Goal: Task Accomplishment & Management: Manage account settings

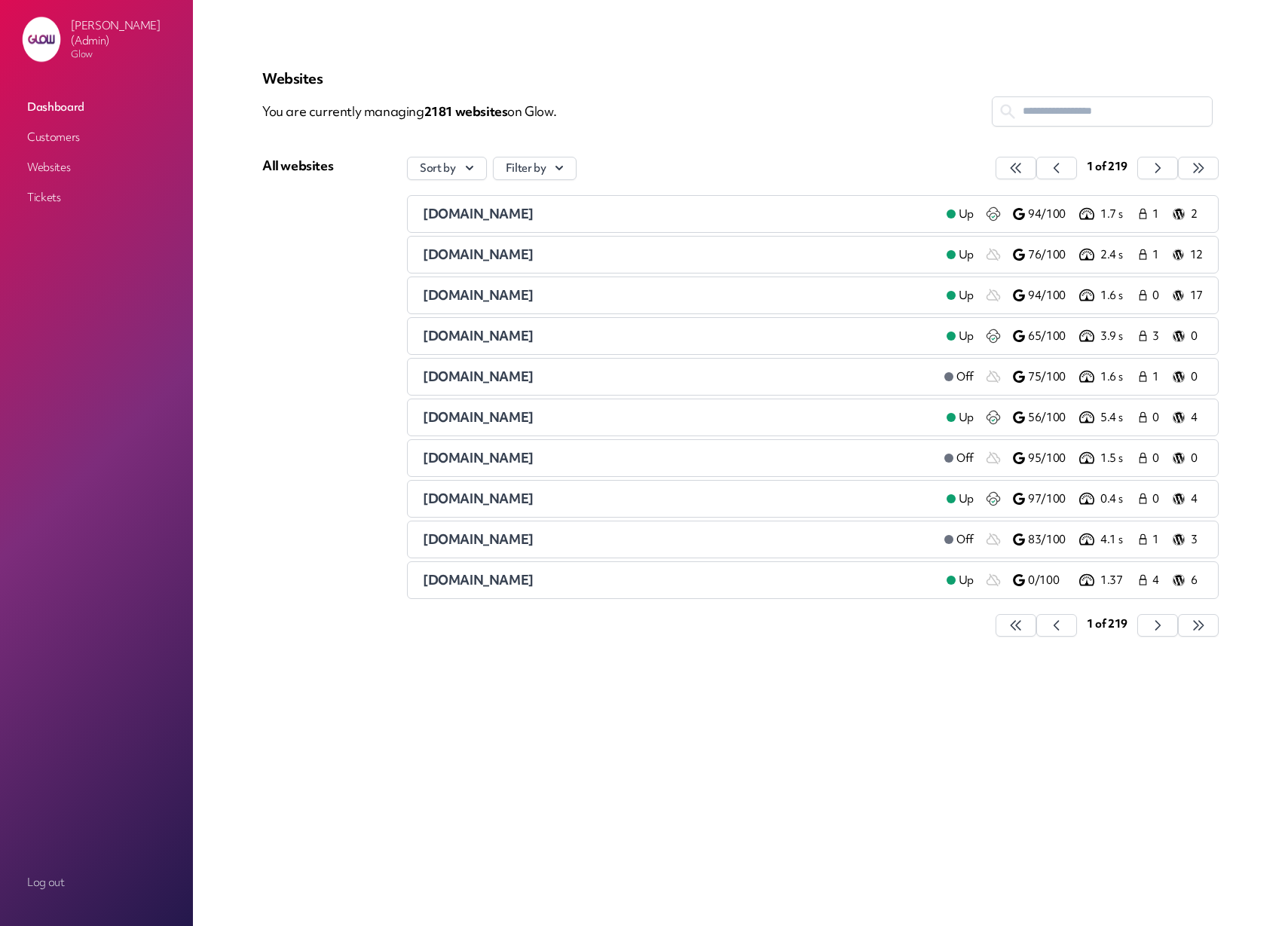
click at [503, 215] on div "[DOMAIN_NAME]" at bounding box center [679, 214] width 511 height 18
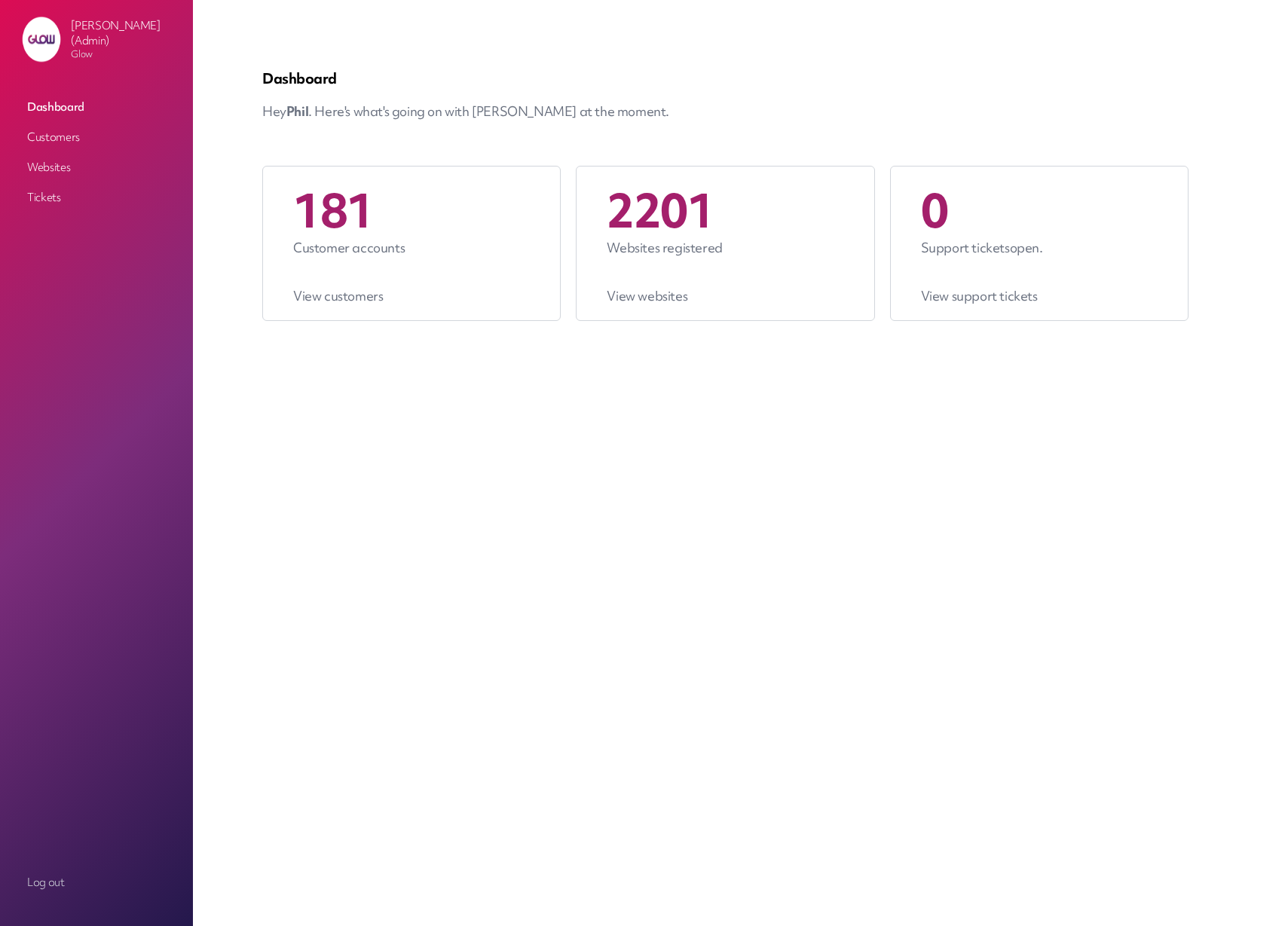
click at [48, 137] on link "Customers" at bounding box center [96, 137] width 151 height 27
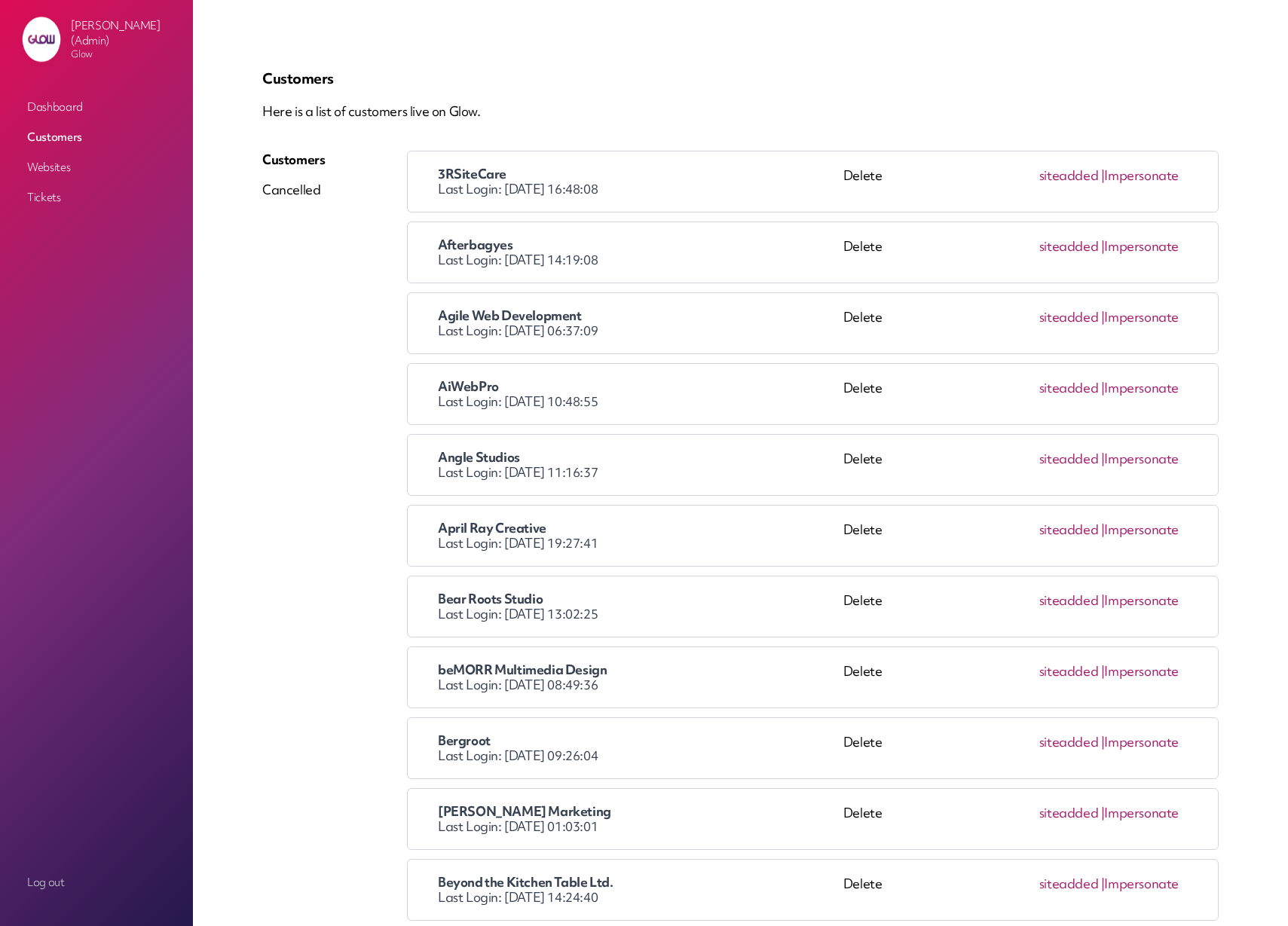
click at [1153, 174] on link "Impersonate" at bounding box center [1141, 175] width 74 height 17
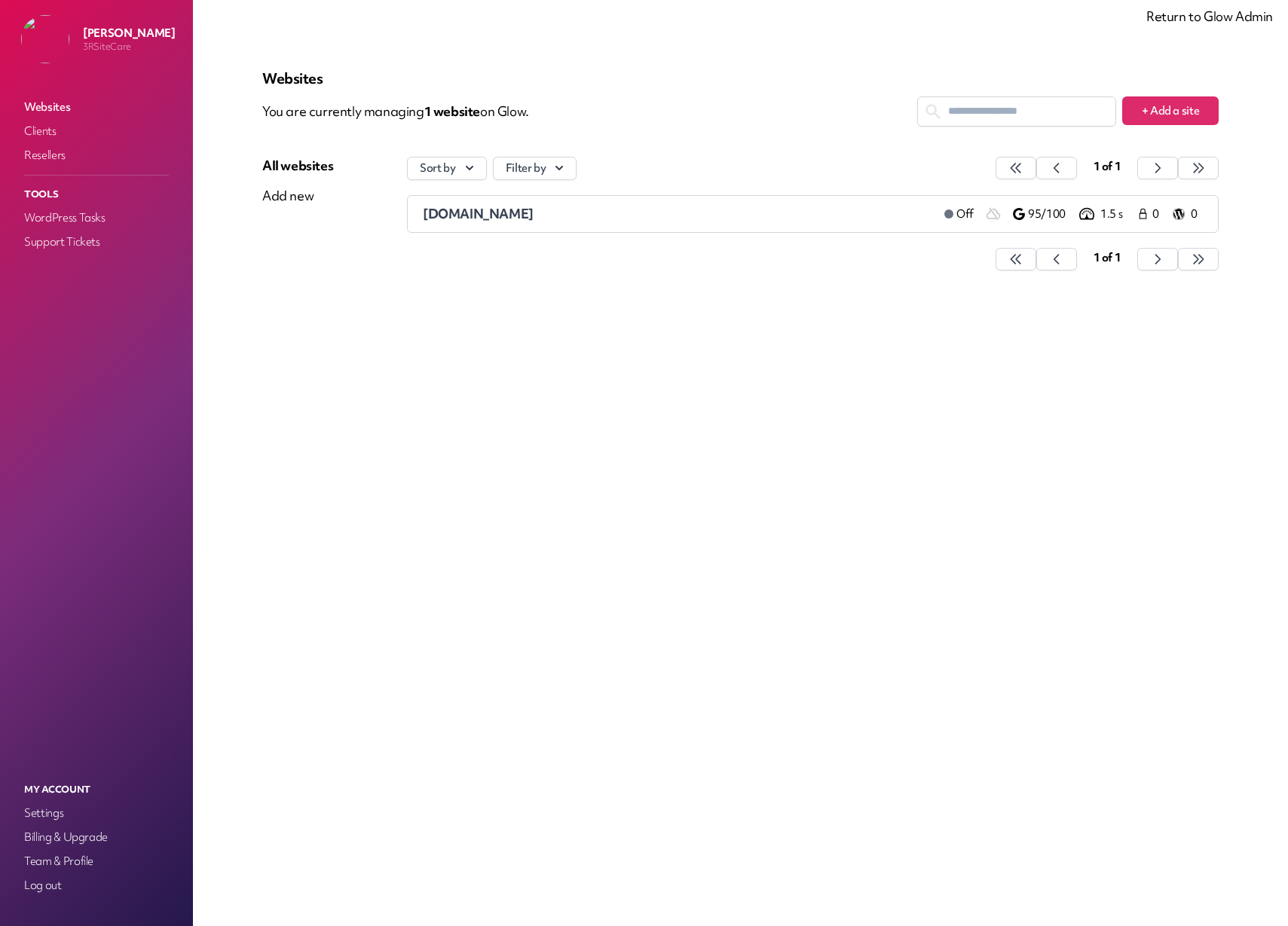
click at [469, 215] on span "[DOMAIN_NAME]" at bounding box center [479, 214] width 111 height 17
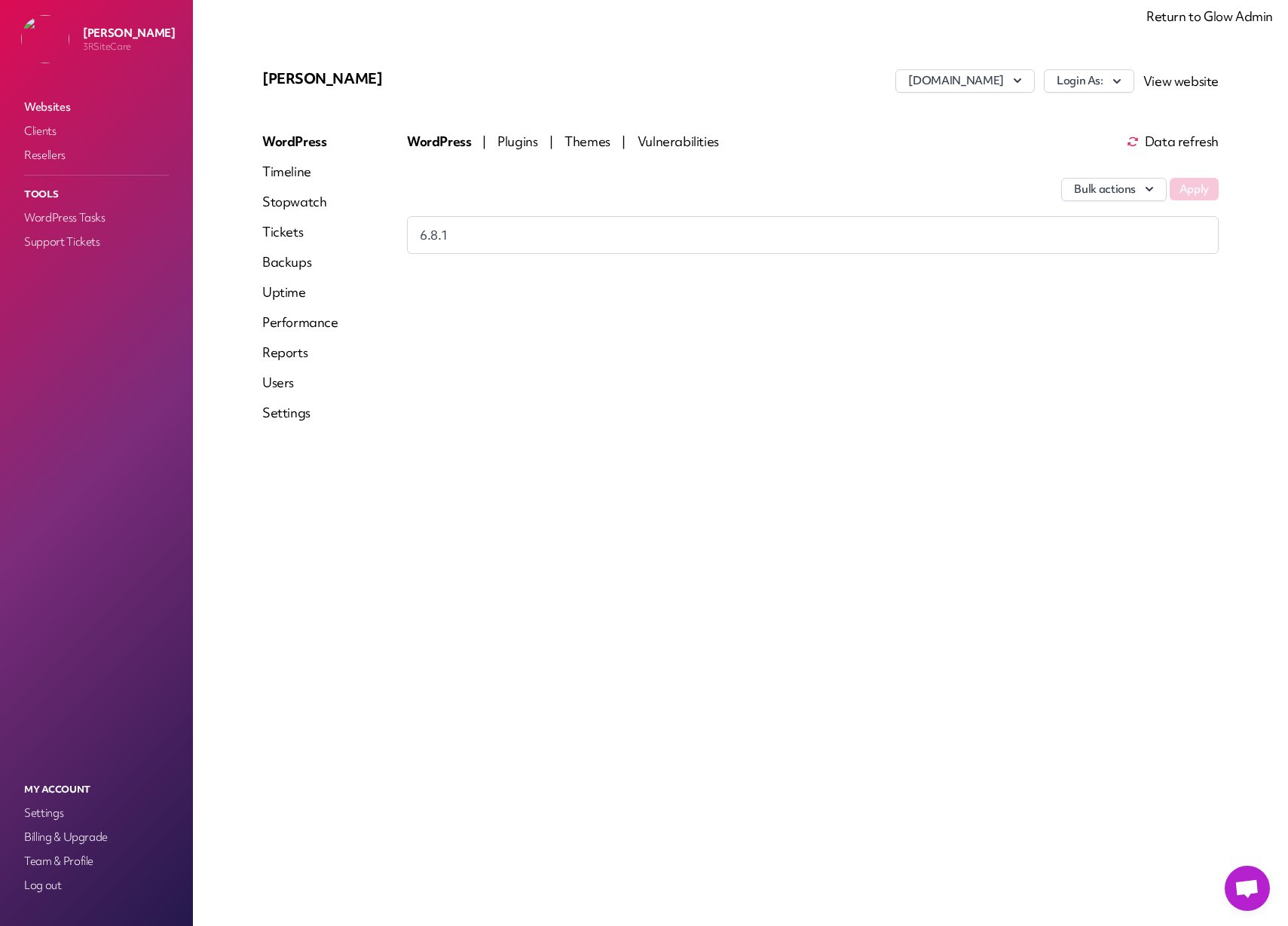
click at [1224, 15] on link "Return to Glow Admin" at bounding box center [1210, 16] width 127 height 17
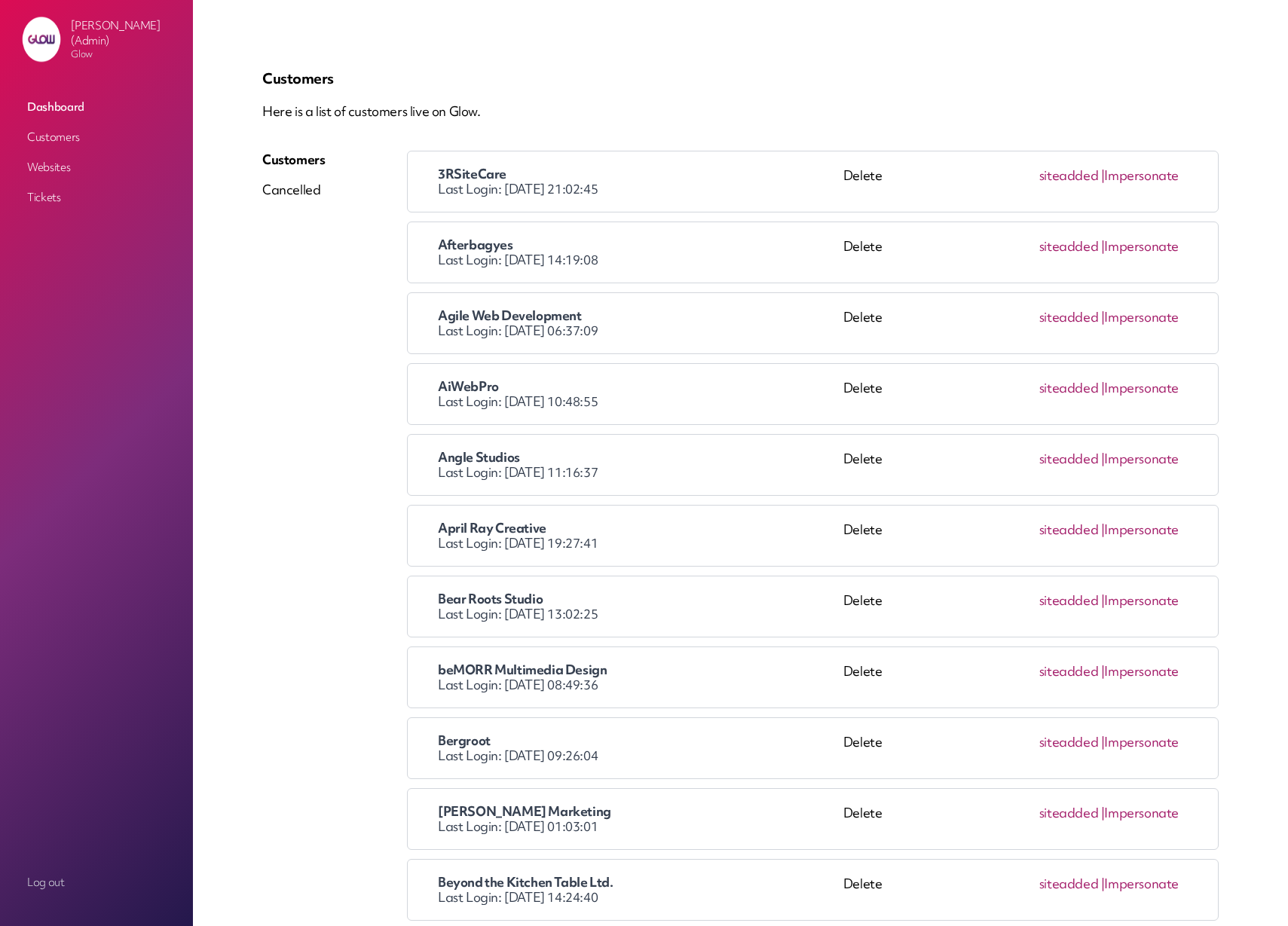
click at [1142, 249] on link "Impersonate" at bounding box center [1141, 246] width 74 height 17
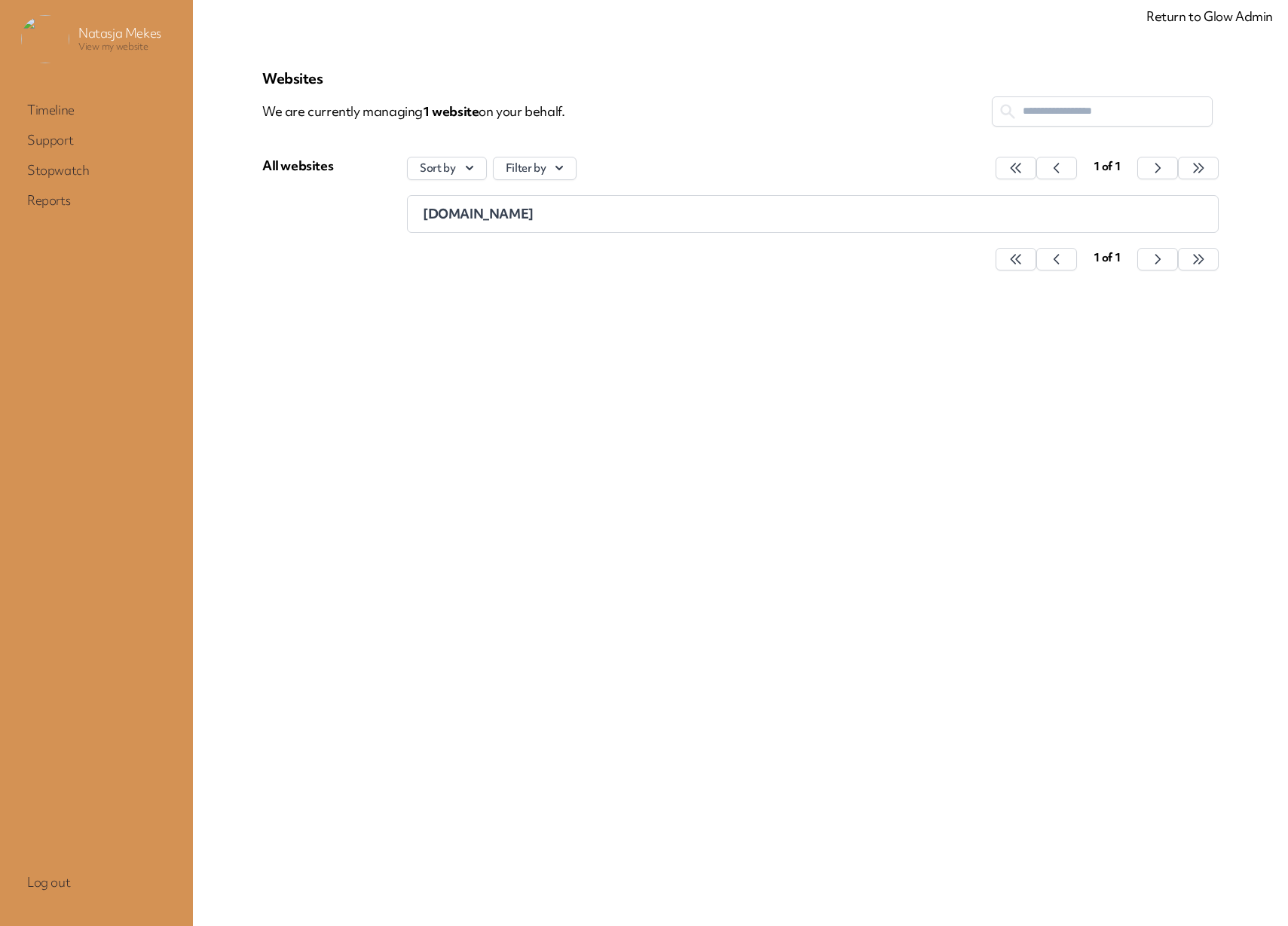
click at [1178, 20] on link "Return to Glow Admin" at bounding box center [1210, 16] width 127 height 17
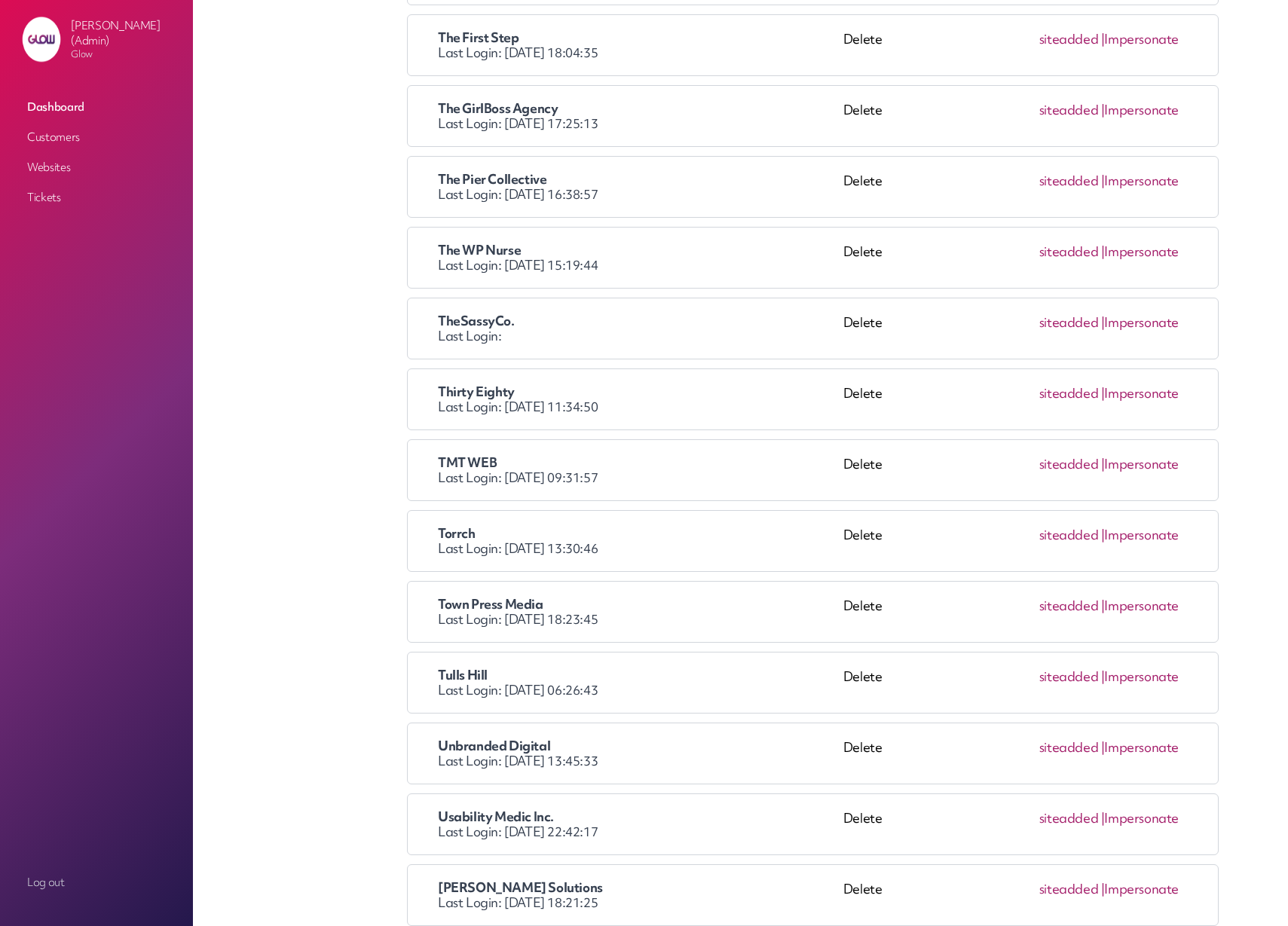
click at [1148, 466] on link "Impersonate" at bounding box center [1141, 464] width 74 height 17
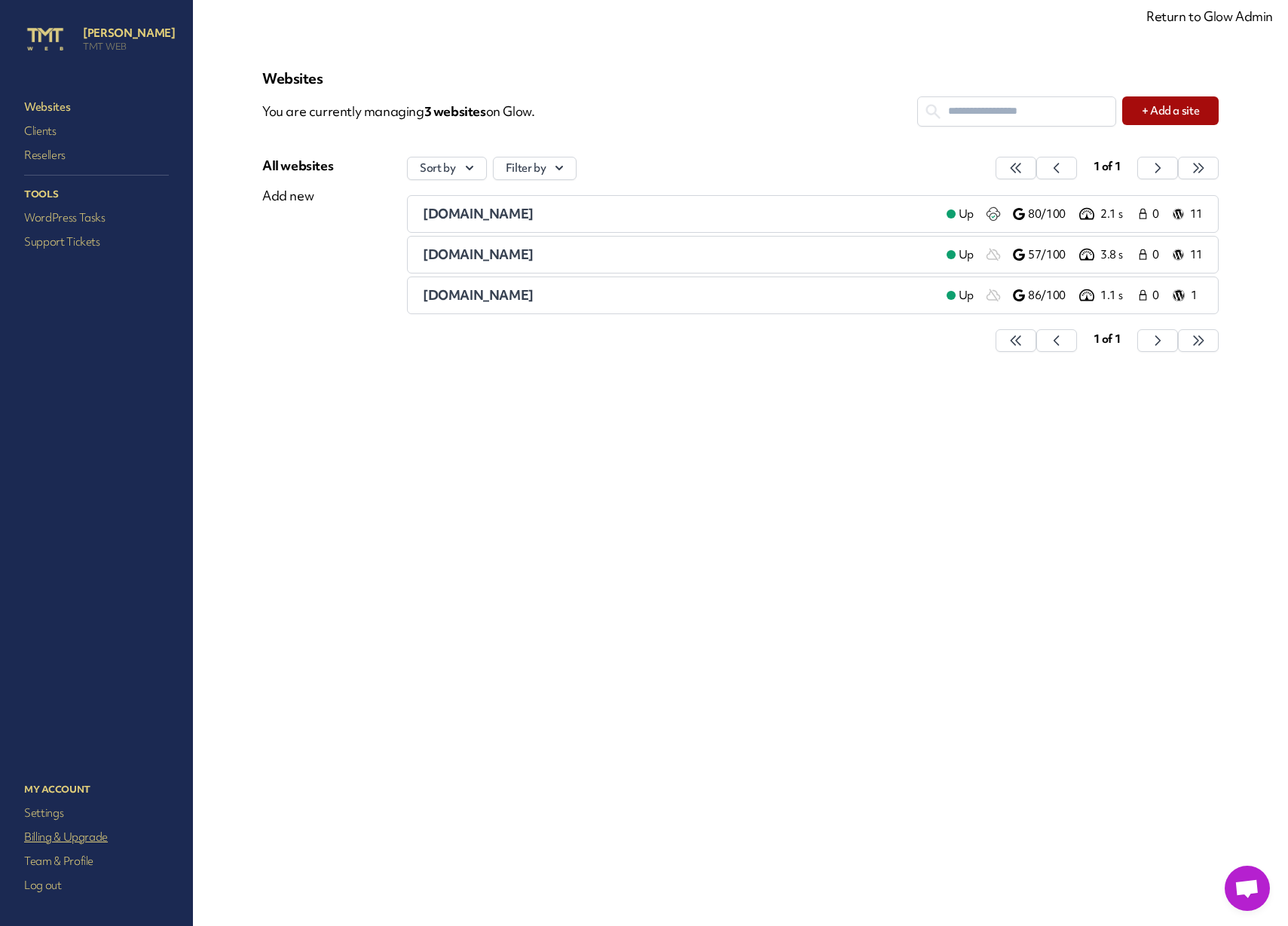
click at [55, 841] on link "Billing & Upgrade" at bounding box center [96, 837] width 151 height 21
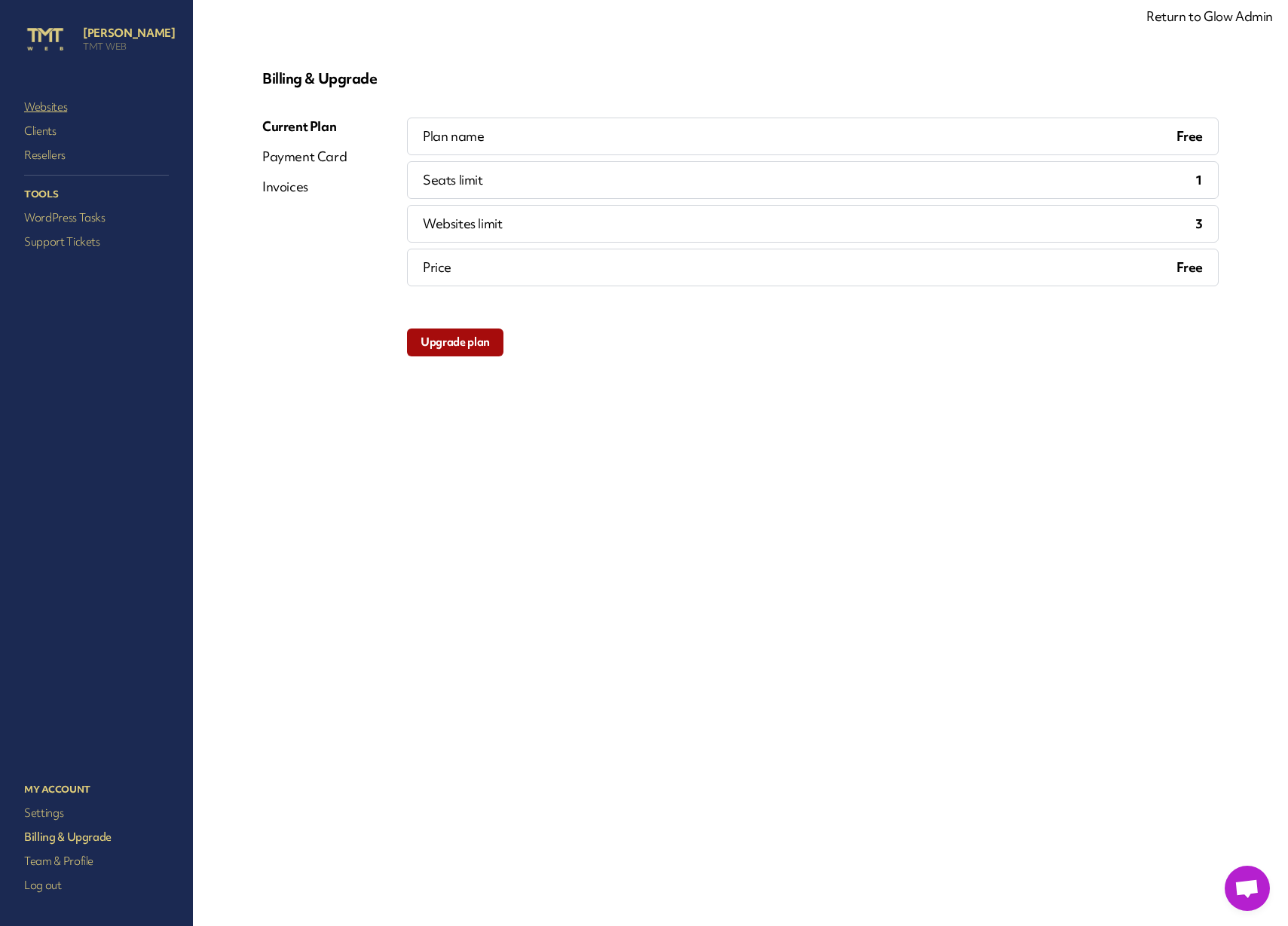
click at [50, 106] on link "Websites" at bounding box center [96, 106] width 151 height 21
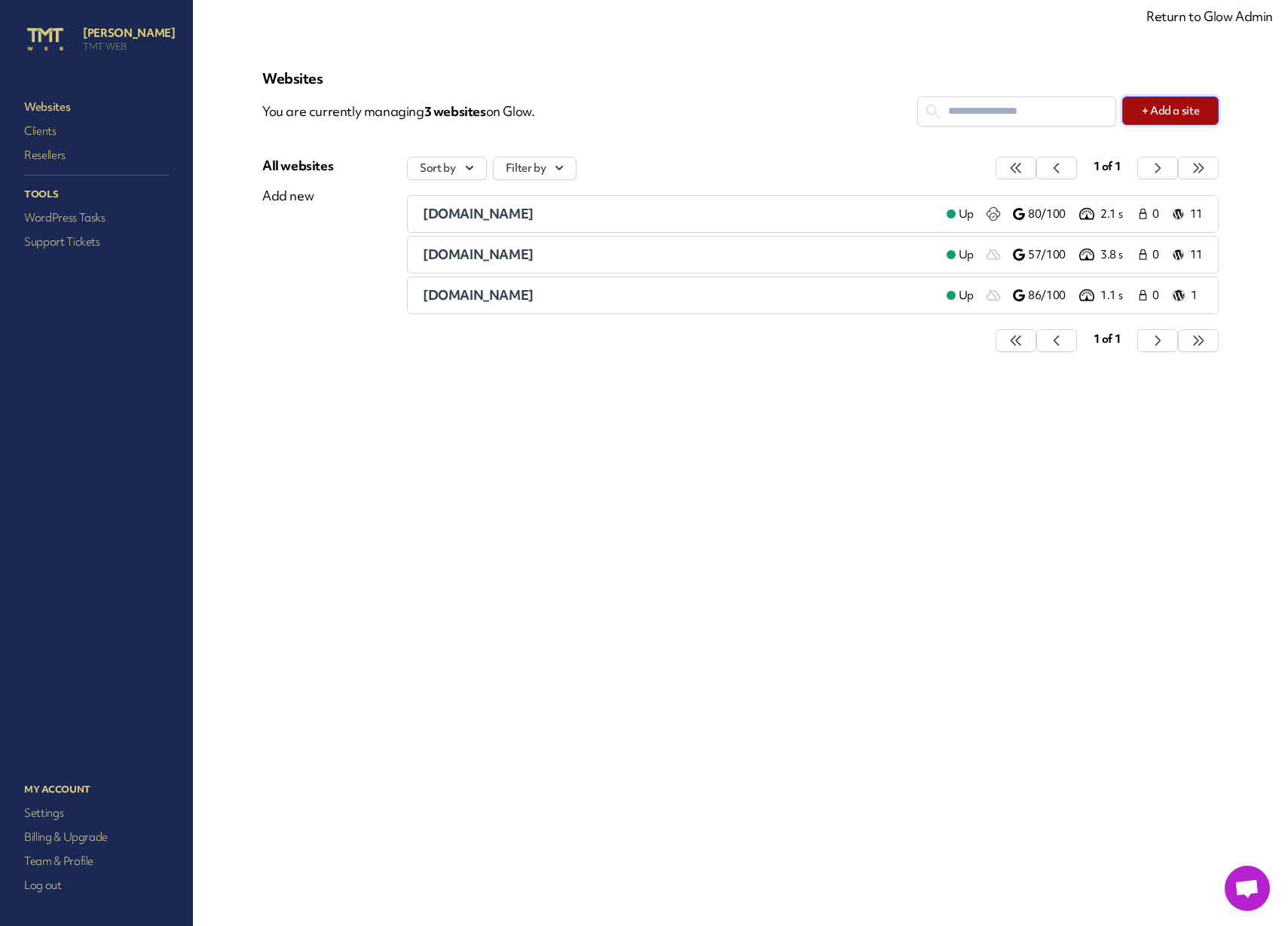
click at [1161, 110] on button "+ Add a site" at bounding box center [1170, 110] width 96 height 29
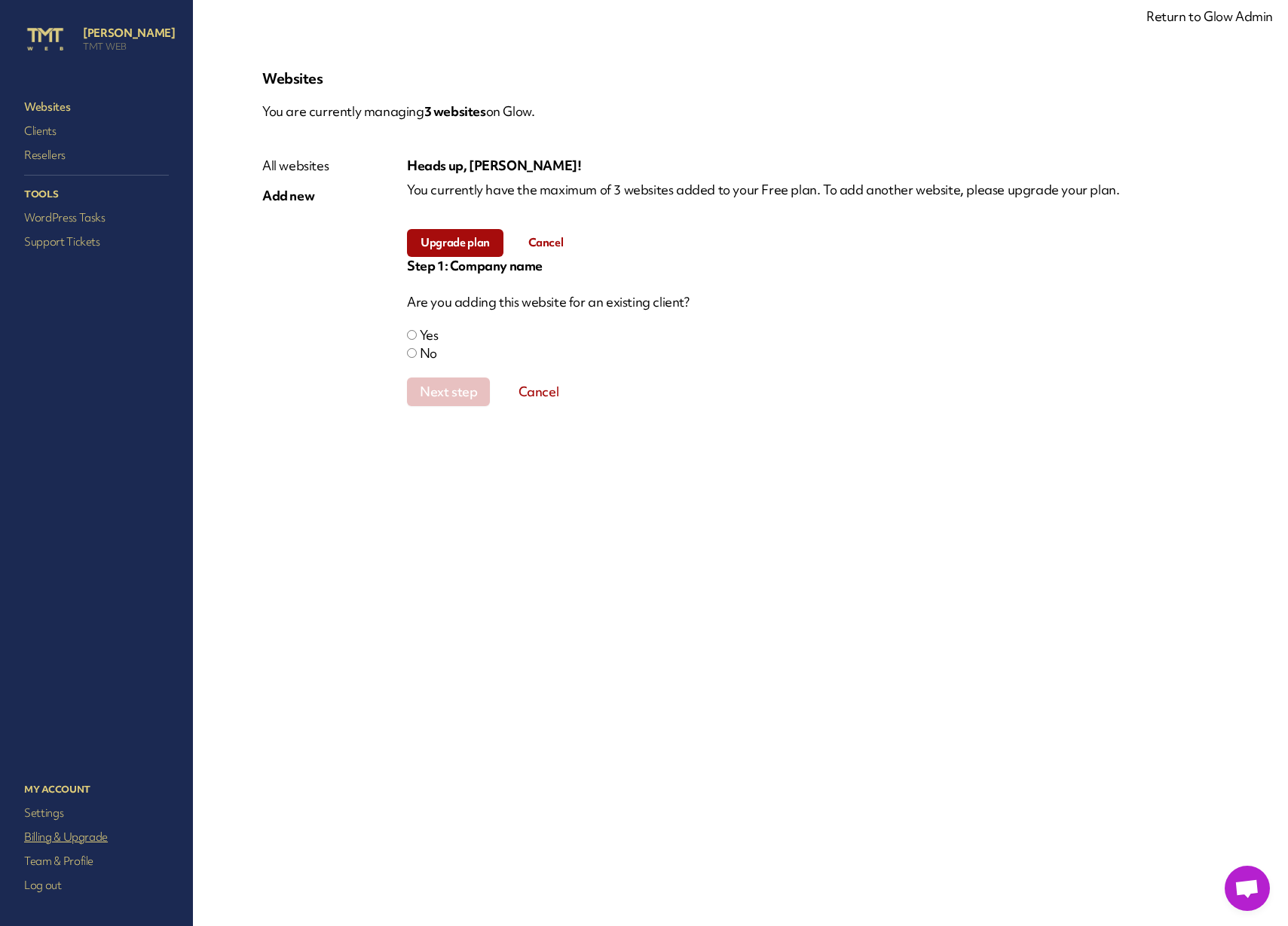
click at [93, 836] on link "Billing & Upgrade" at bounding box center [96, 837] width 151 height 21
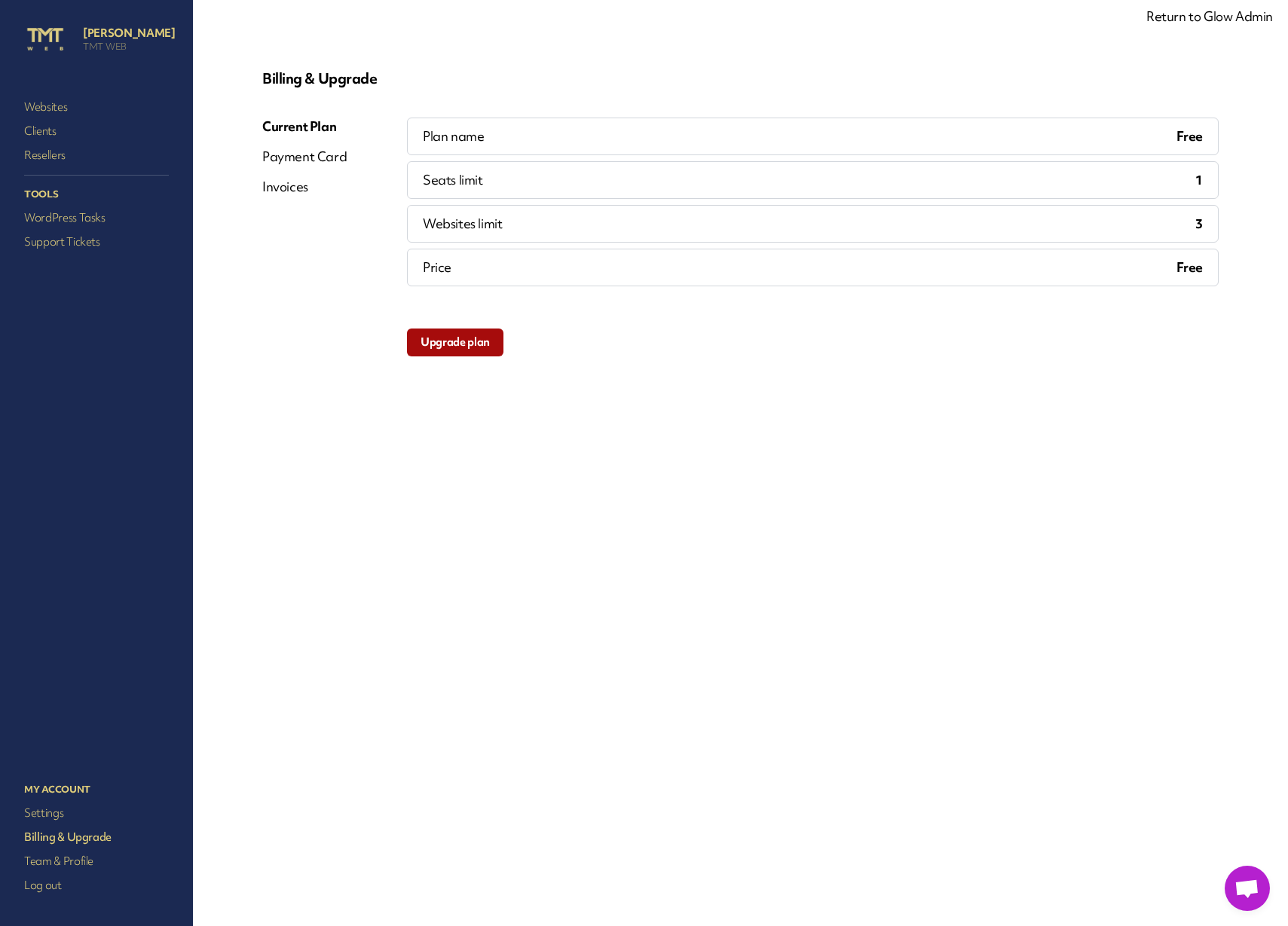
click at [296, 160] on div "Payment Card" at bounding box center [304, 156] width 84 height 18
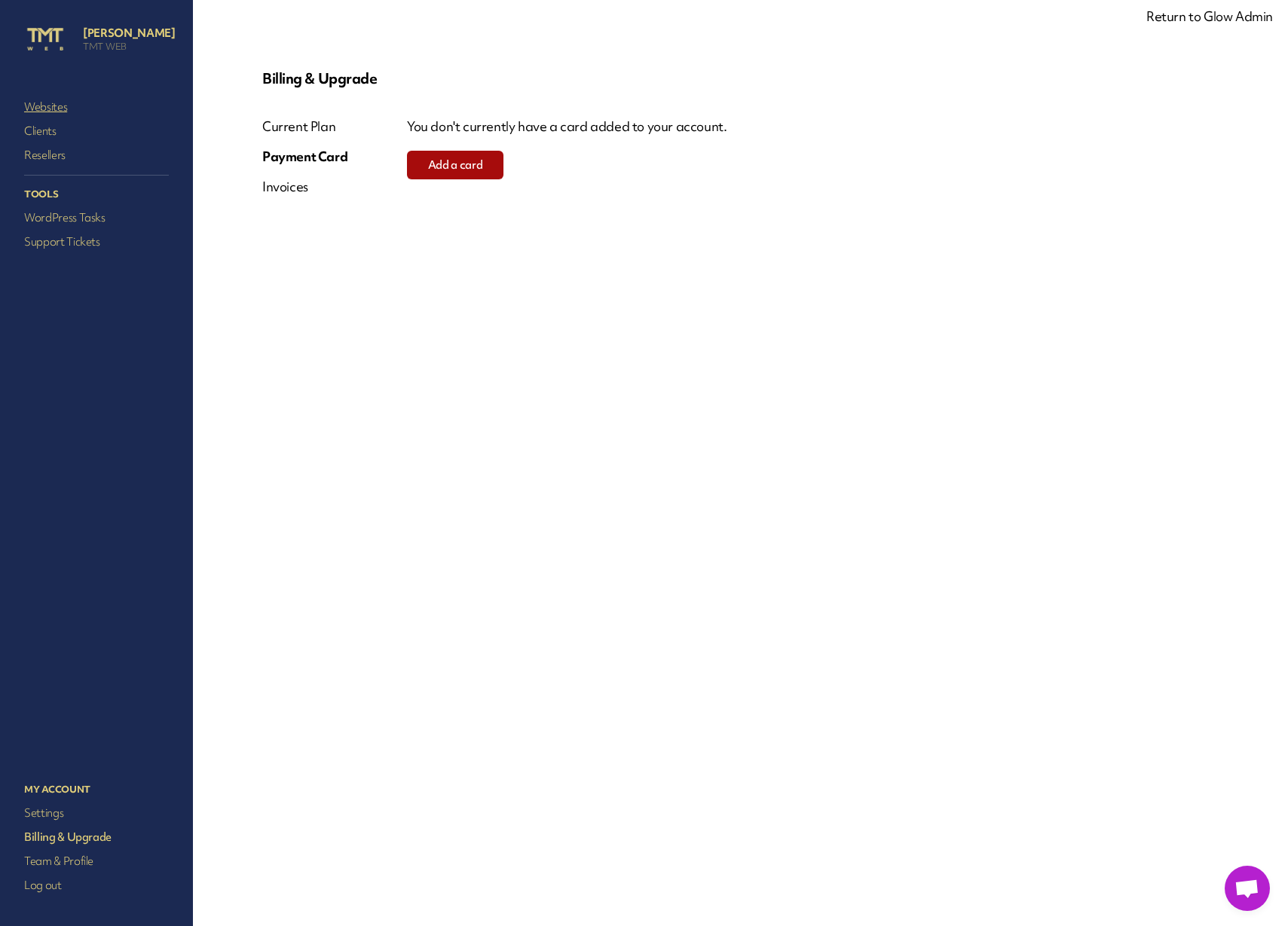
click at [55, 111] on link "Websites" at bounding box center [96, 106] width 151 height 21
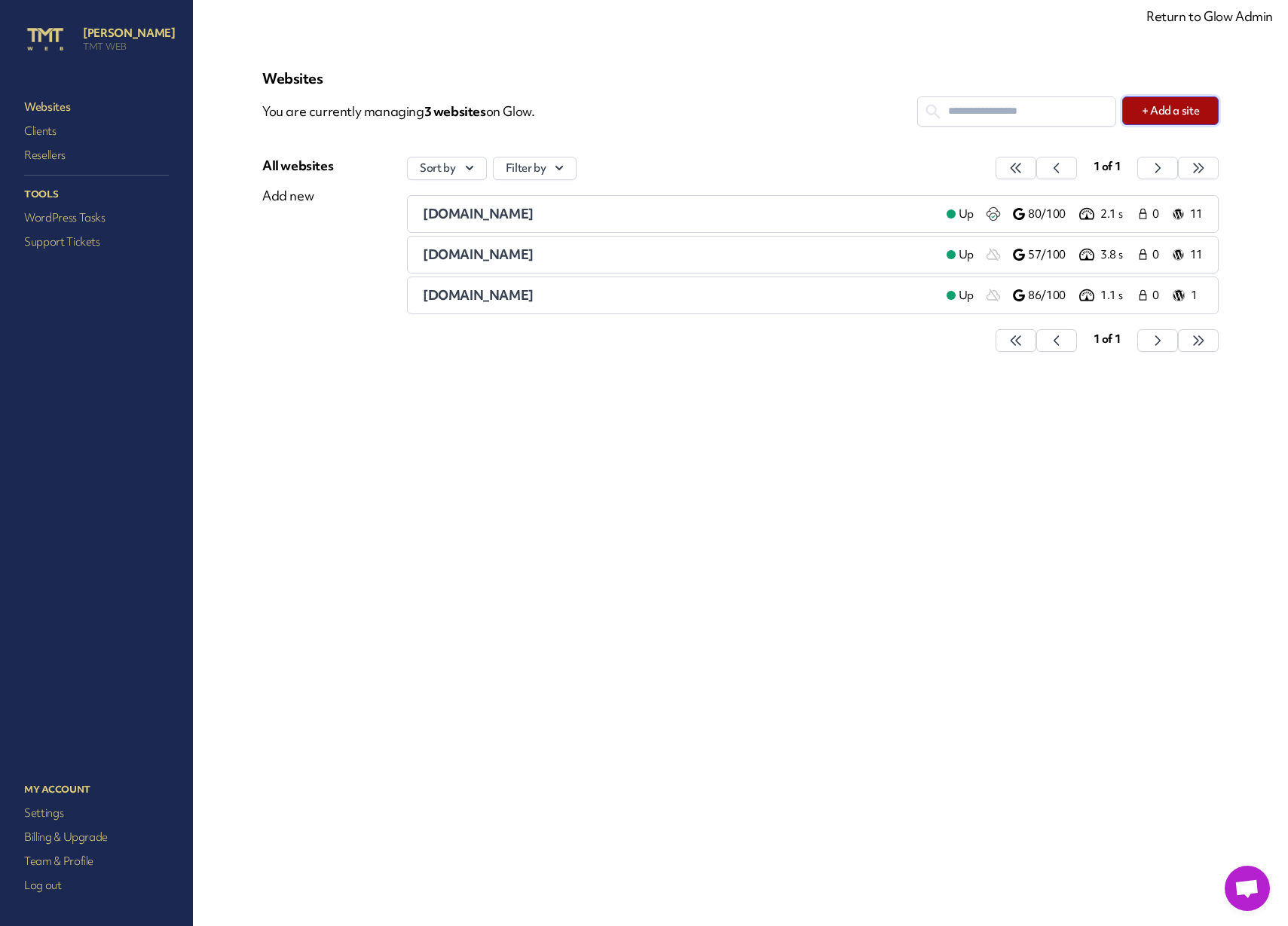
click at [1176, 110] on button "+ Add a site" at bounding box center [1170, 110] width 96 height 29
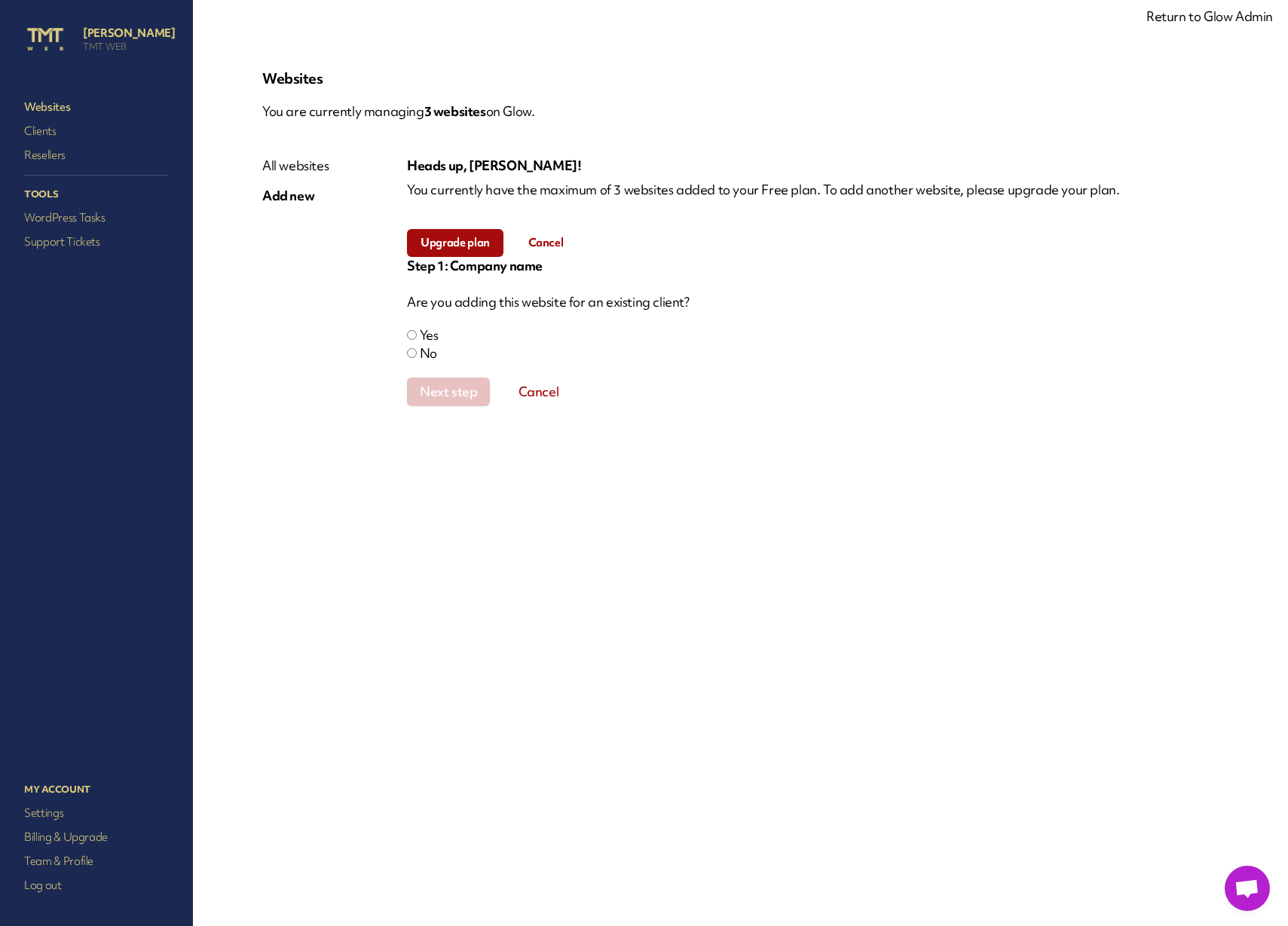
click at [895, 321] on div "Are you adding this website for an existing client? Yes No" at bounding box center [813, 328] width 812 height 70
